Goal: Information Seeking & Learning: Learn about a topic

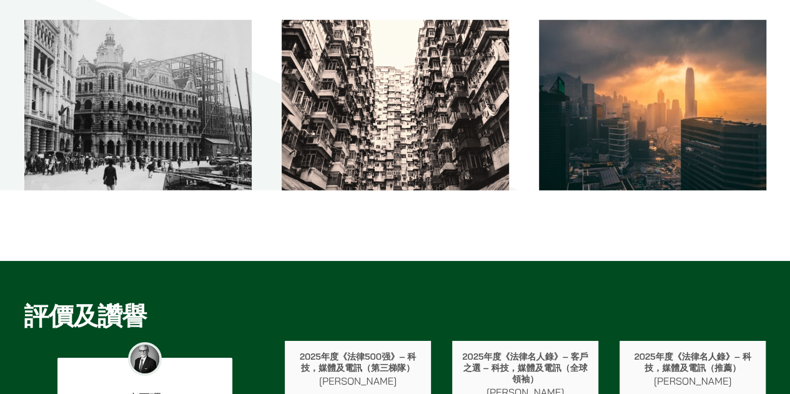
scroll to position [1906, 0]
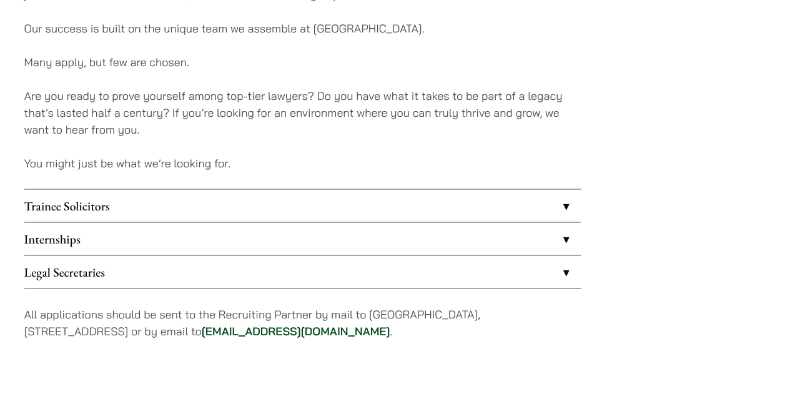
scroll to position [987, 0]
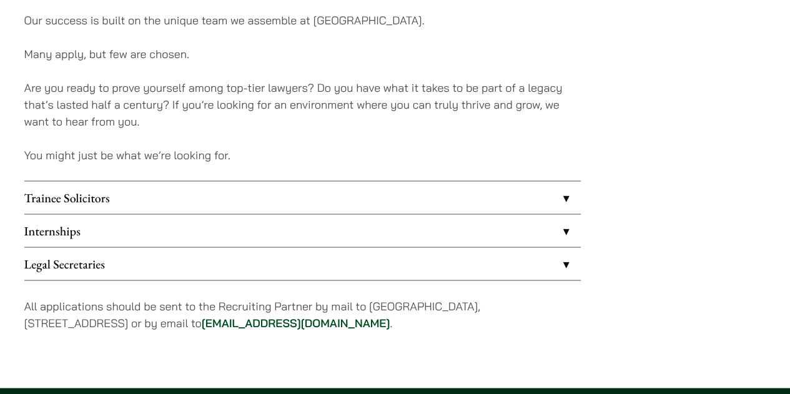
click at [570, 197] on link "Trainee Solicitors" at bounding box center [302, 197] width 557 height 32
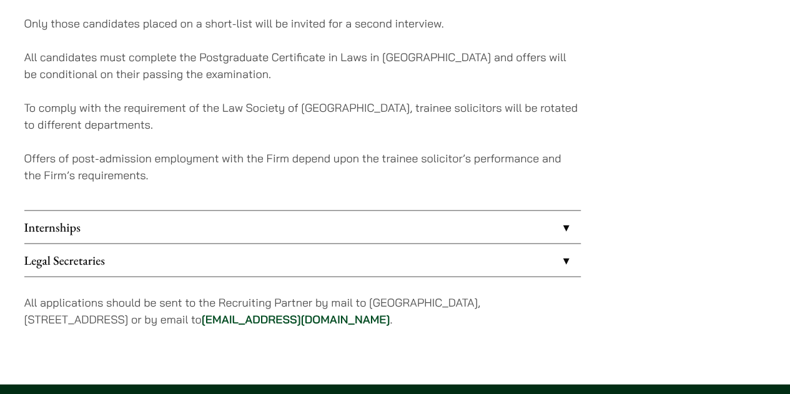
scroll to position [1297, 0]
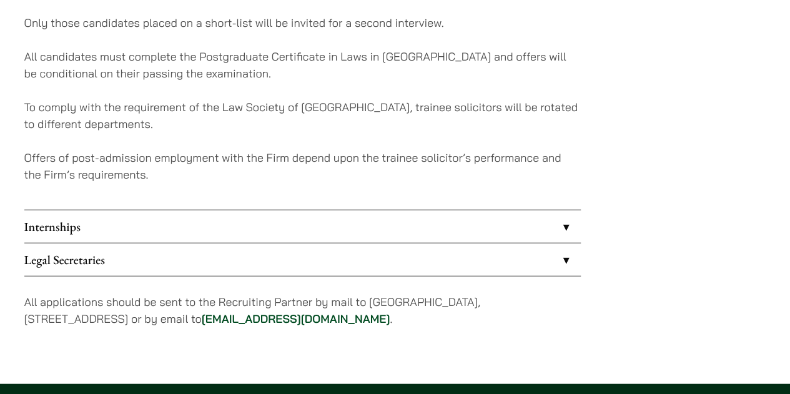
click at [564, 222] on link "Internships" at bounding box center [302, 227] width 557 height 32
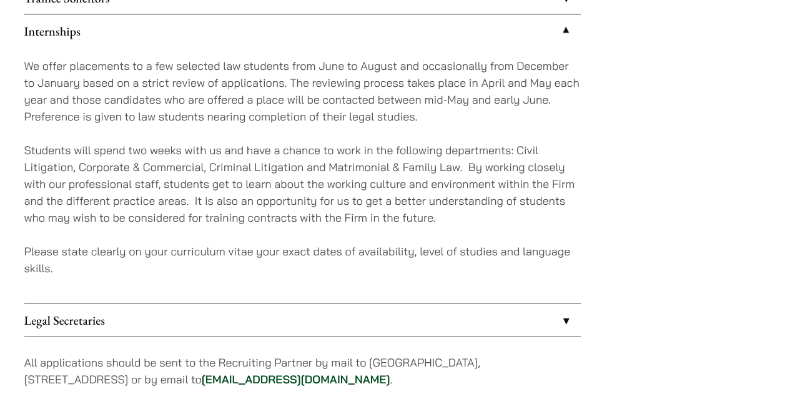
scroll to position [1205, 0]
